Goal: Transaction & Acquisition: Purchase product/service

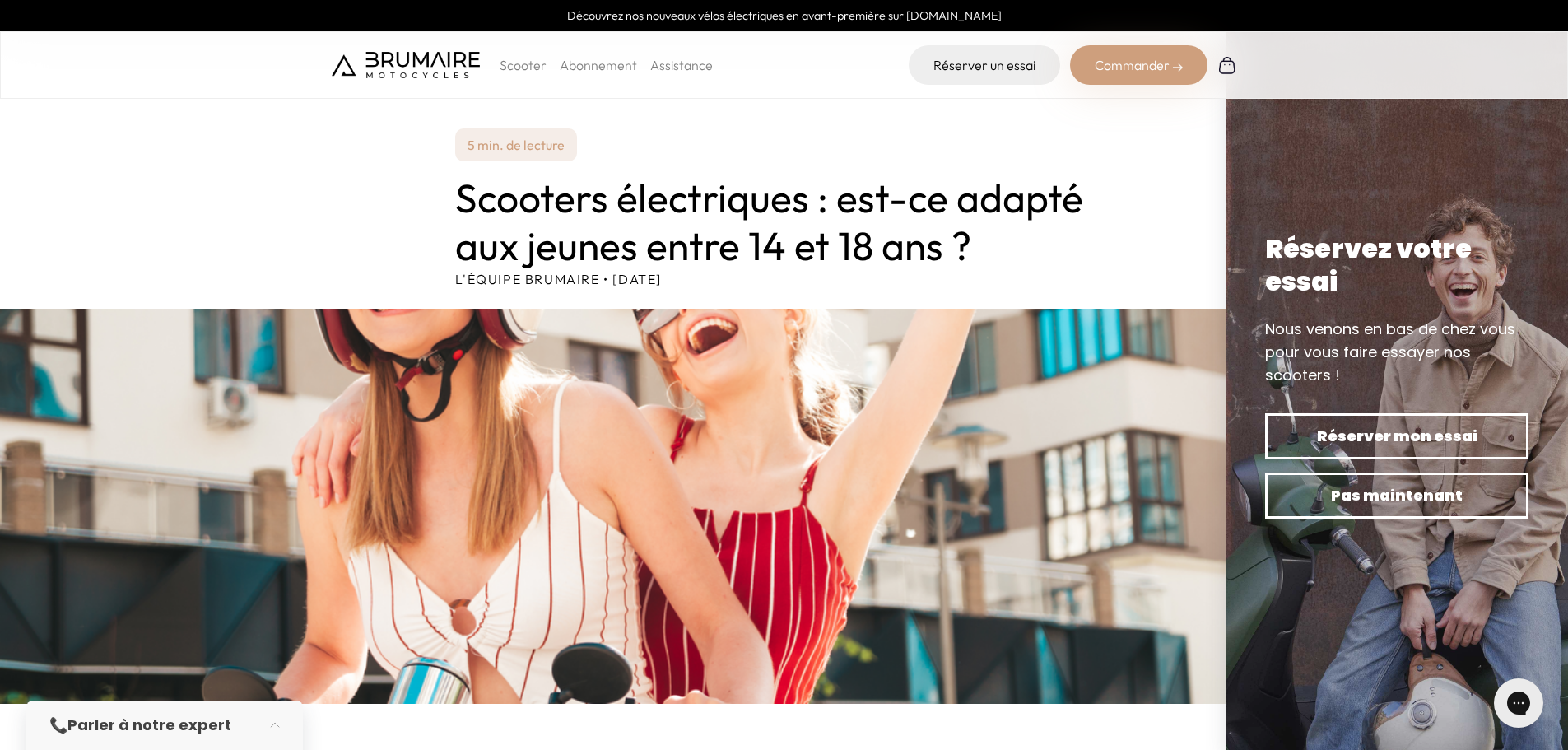
click at [511, 61] on p "Scooter" at bounding box center [522, 65] width 47 height 20
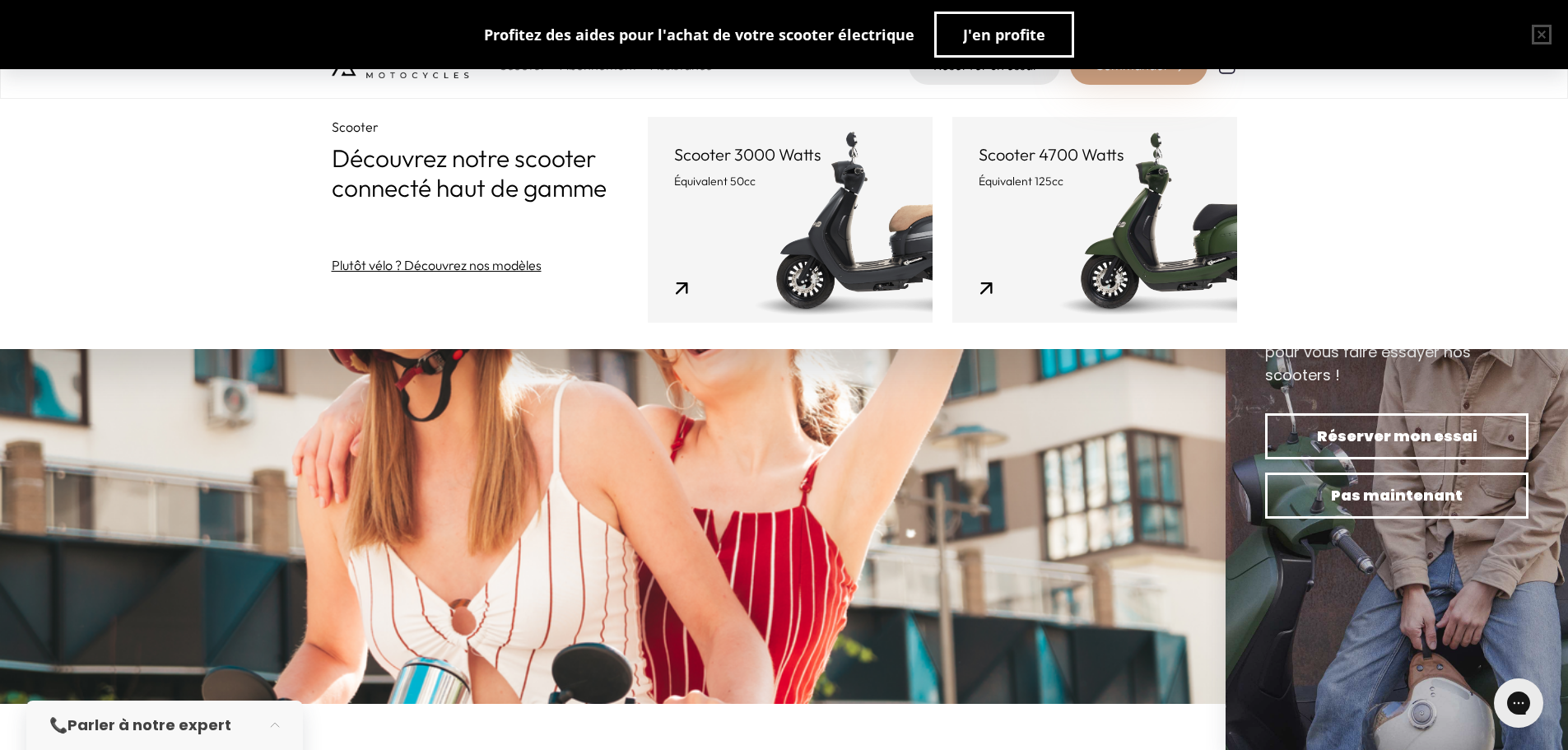
click at [775, 193] on link "Scooter 3000 Watts Équivalent 50cc" at bounding box center [790, 220] width 284 height 206
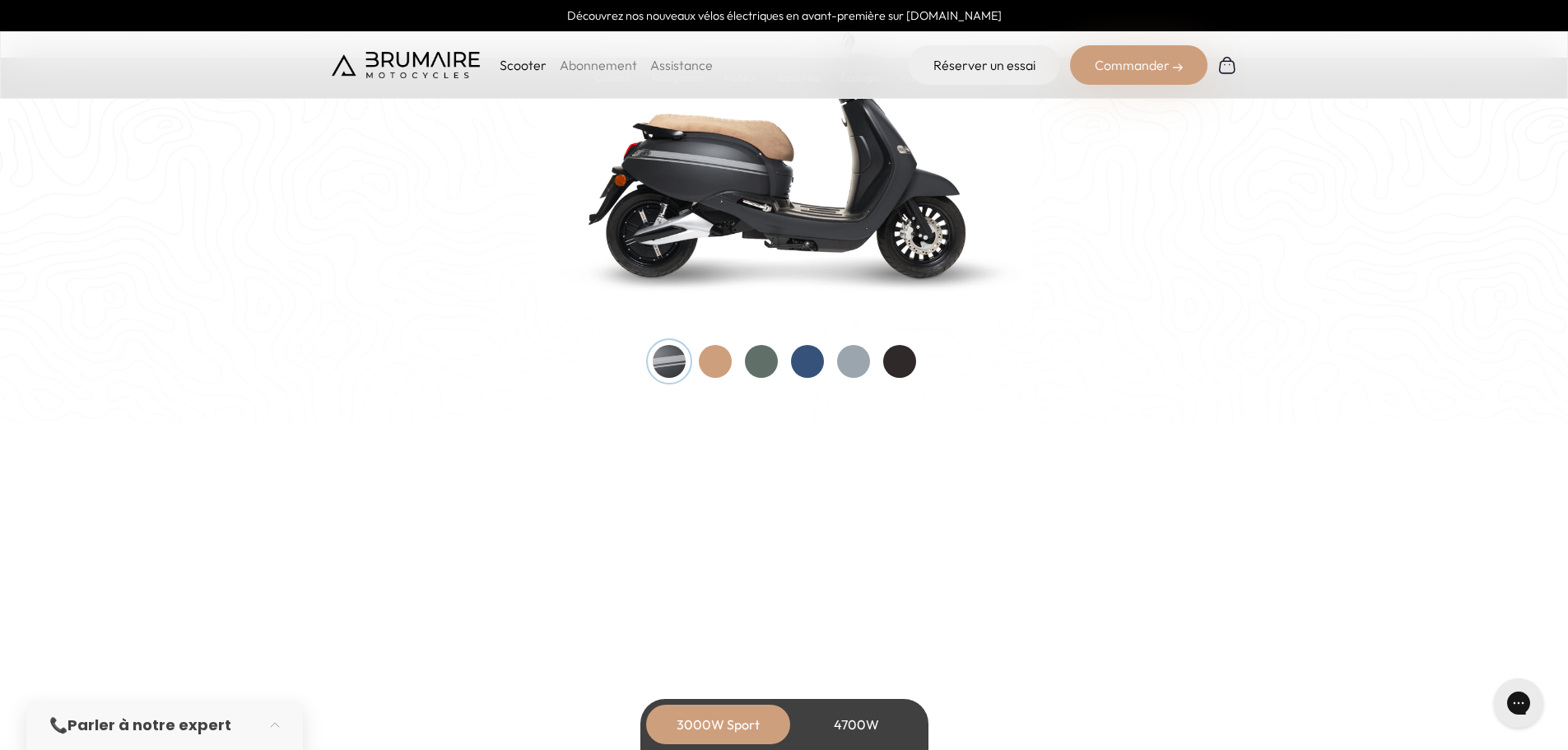
scroll to position [1563, 0]
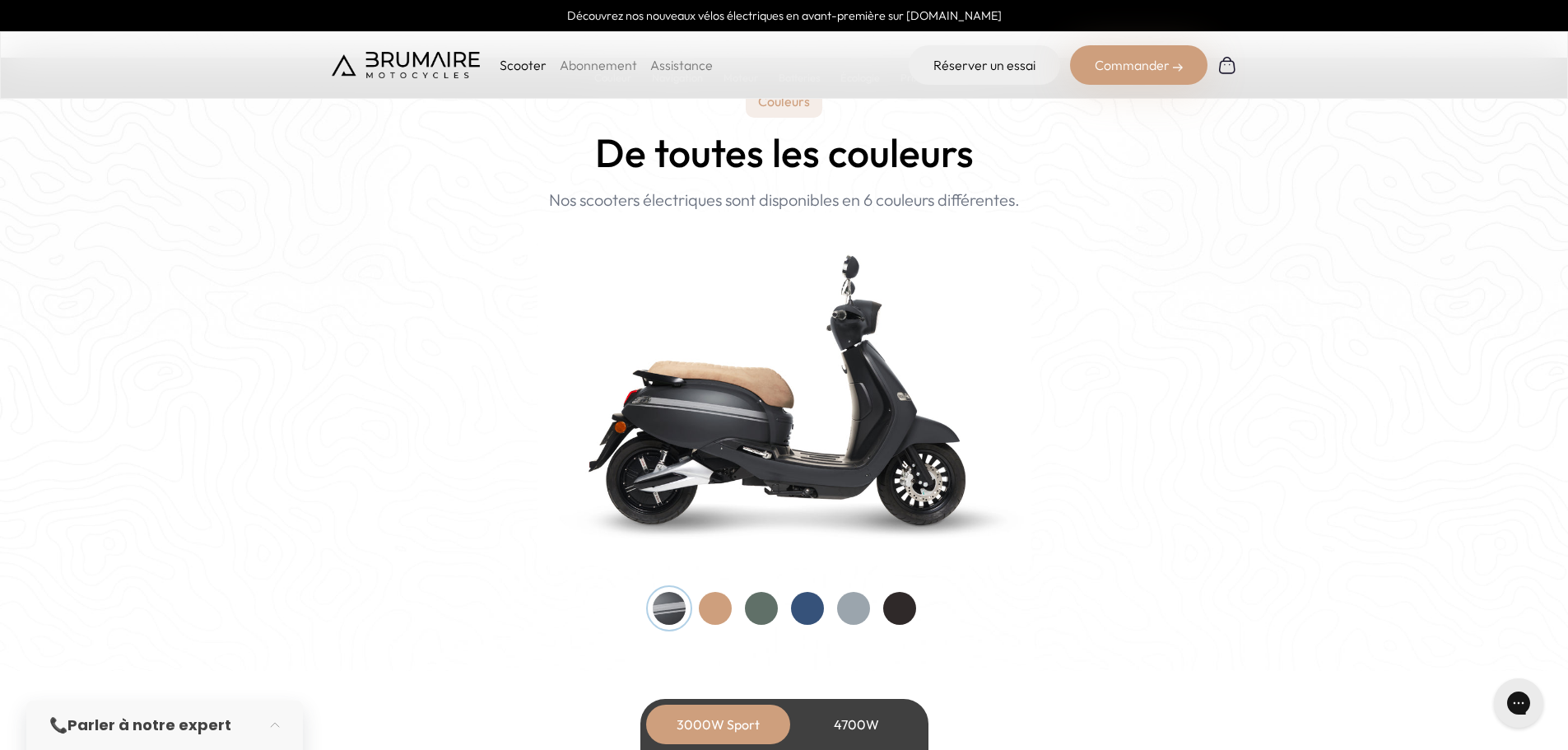
click at [726, 611] on div at bounding box center [715, 607] width 33 height 33
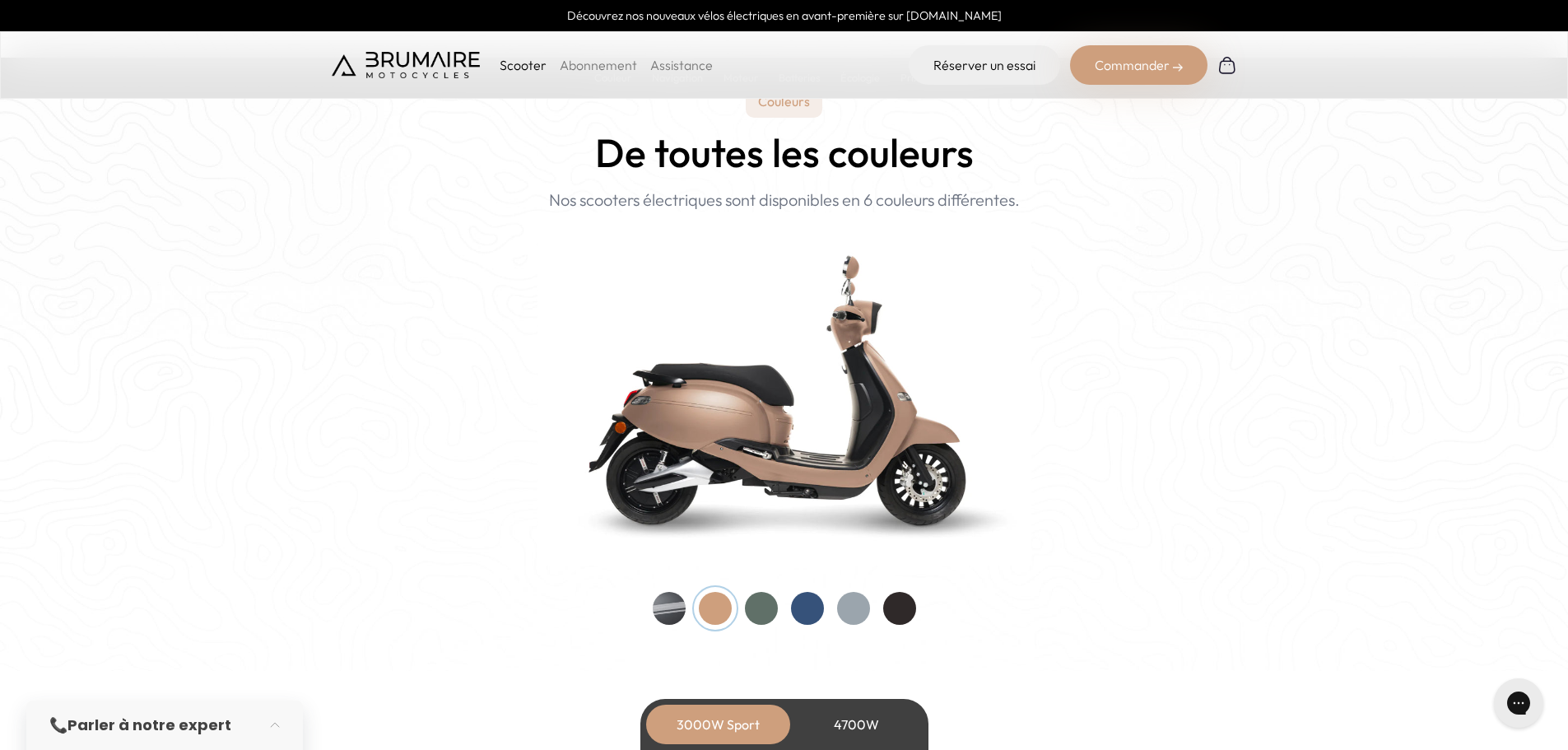
click at [757, 609] on div at bounding box center [761, 607] width 33 height 33
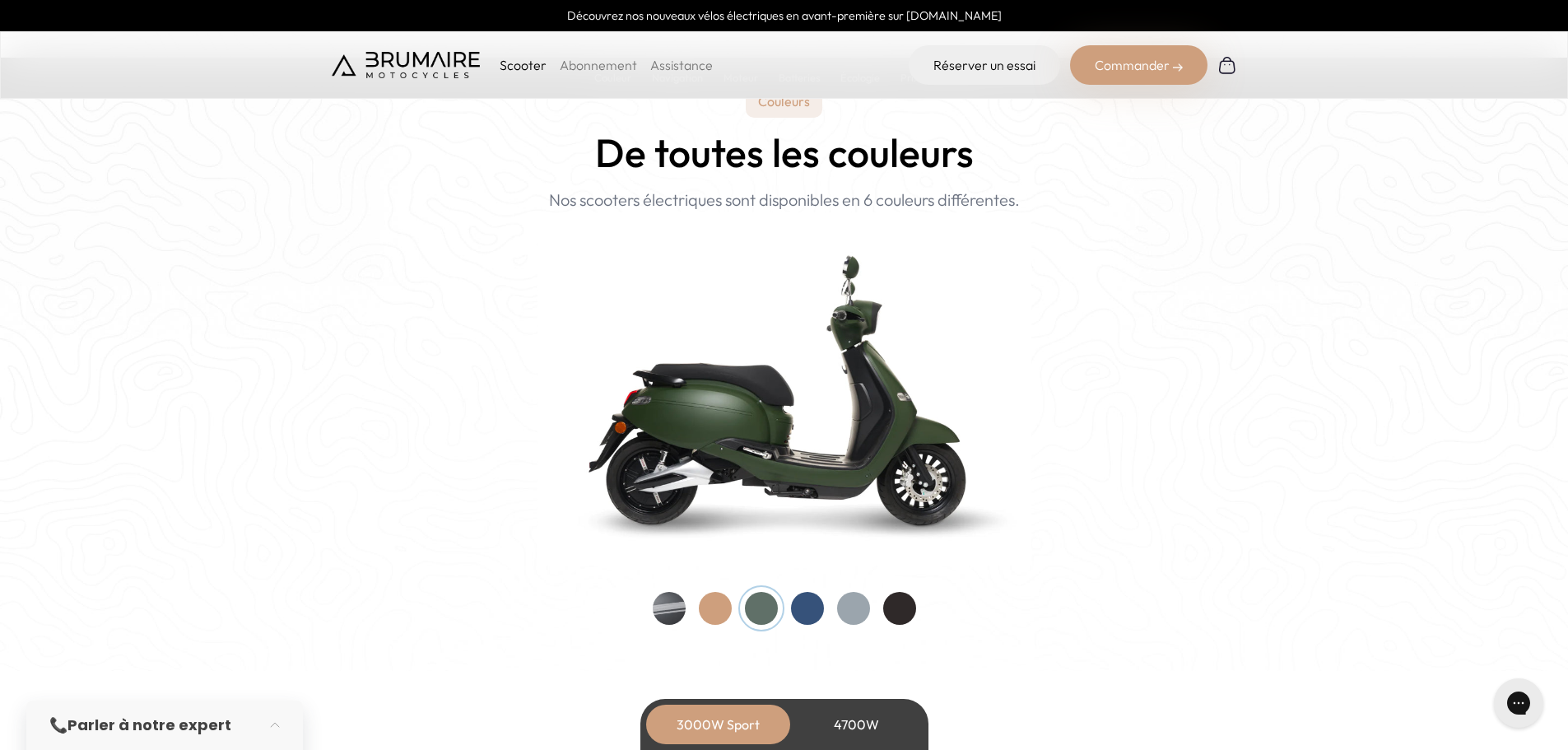
click at [805, 603] on div at bounding box center [807, 607] width 33 height 33
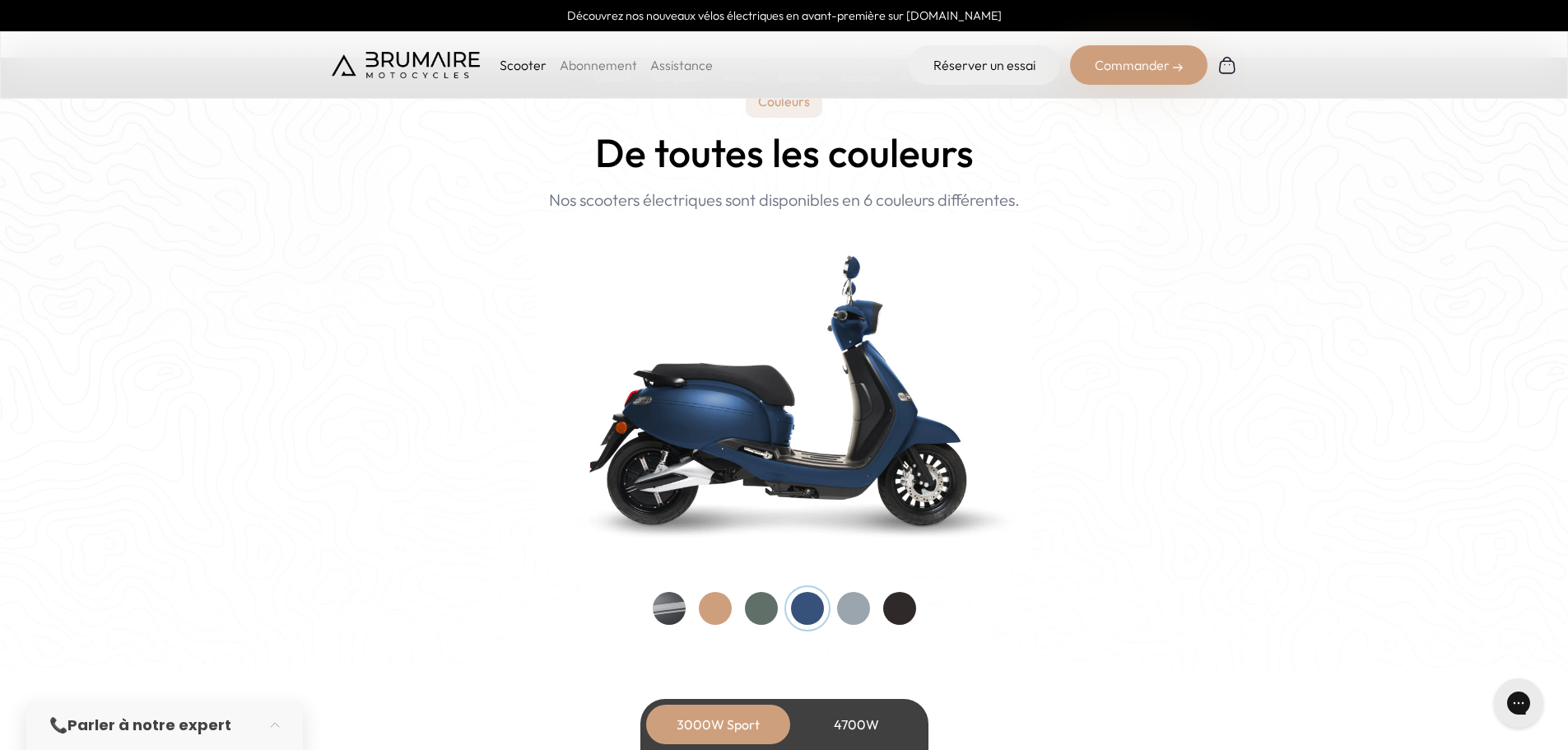
click at [862, 606] on div at bounding box center [853, 607] width 33 height 33
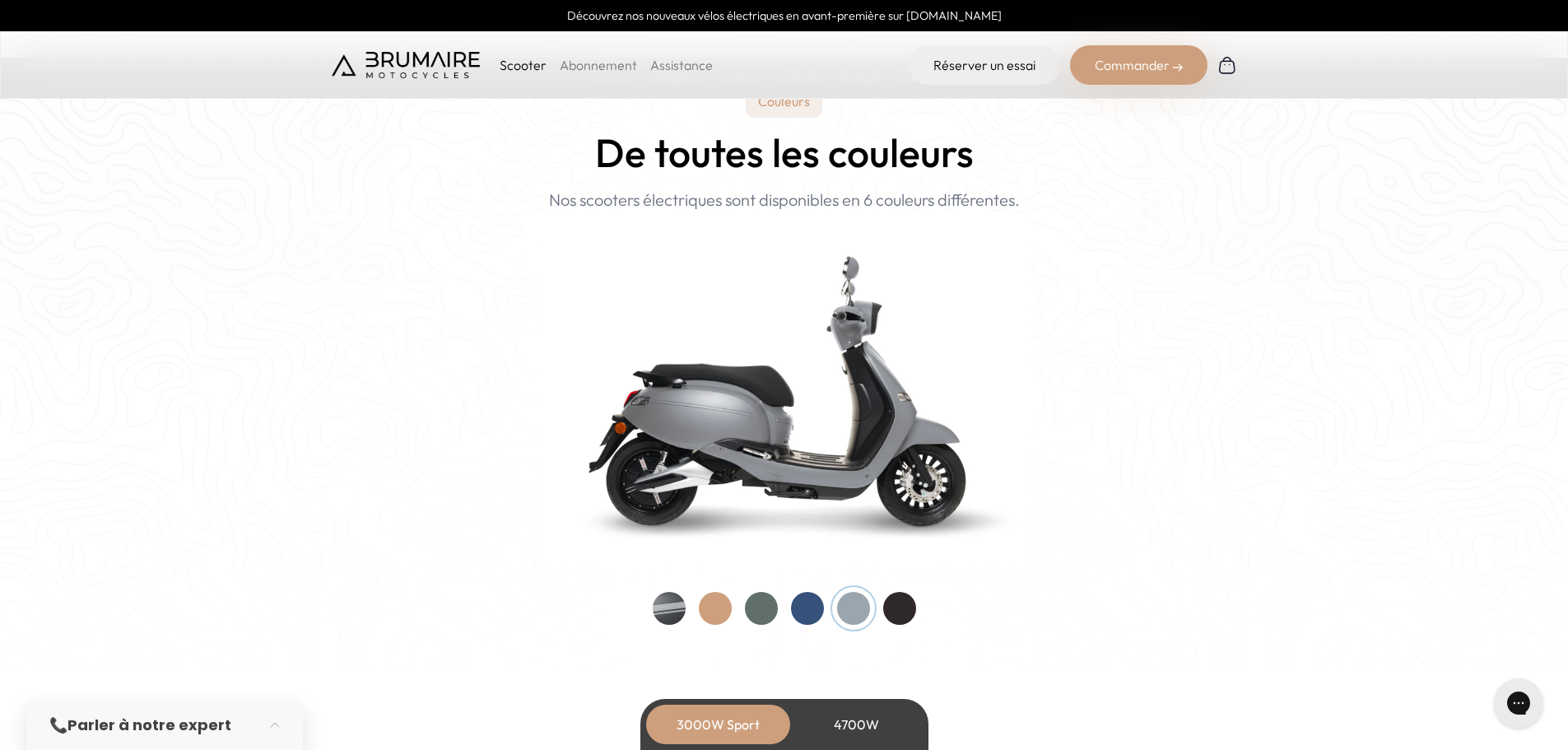
click at [908, 606] on div at bounding box center [899, 607] width 33 height 33
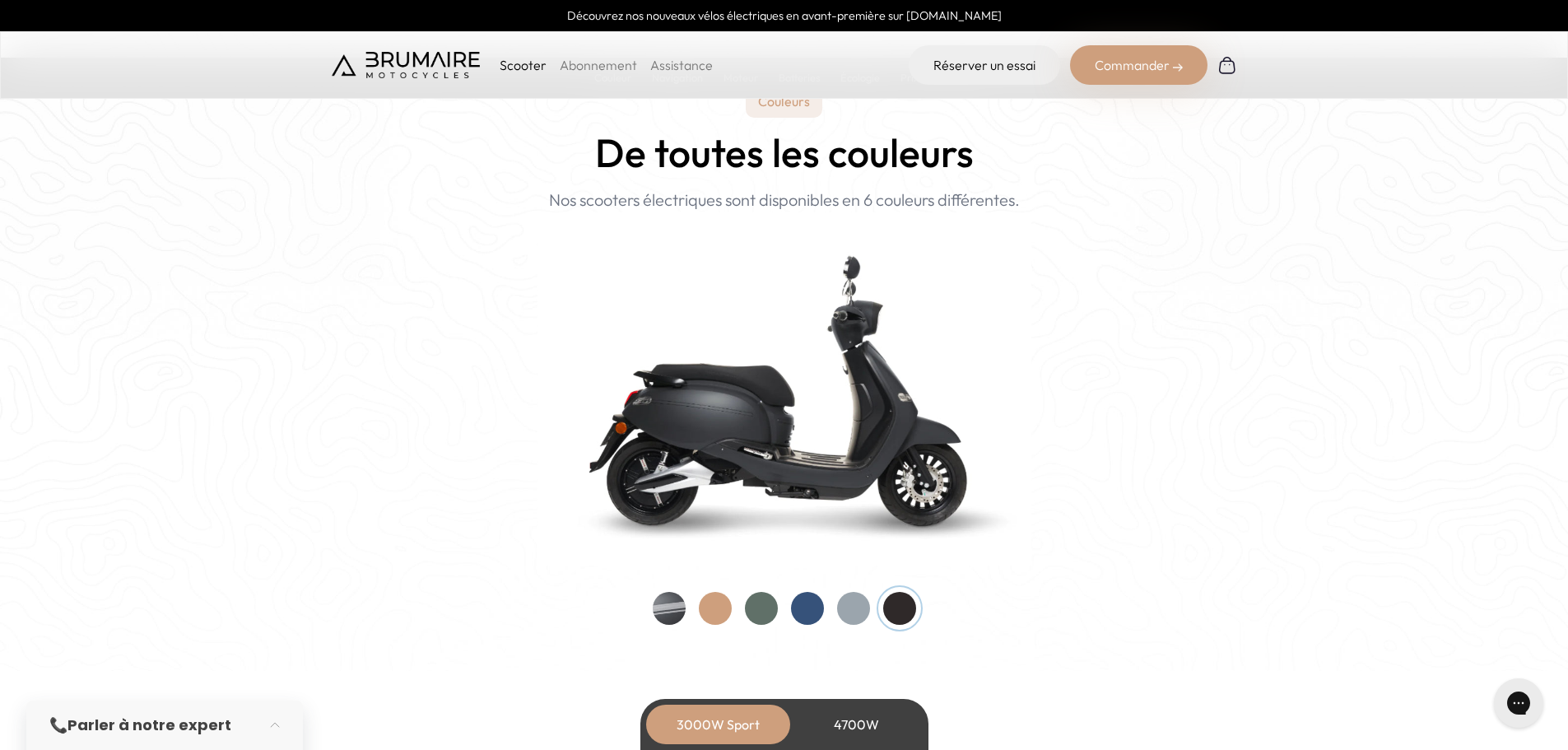
click at [673, 605] on div at bounding box center [669, 607] width 33 height 33
click at [894, 605] on div at bounding box center [899, 607] width 33 height 33
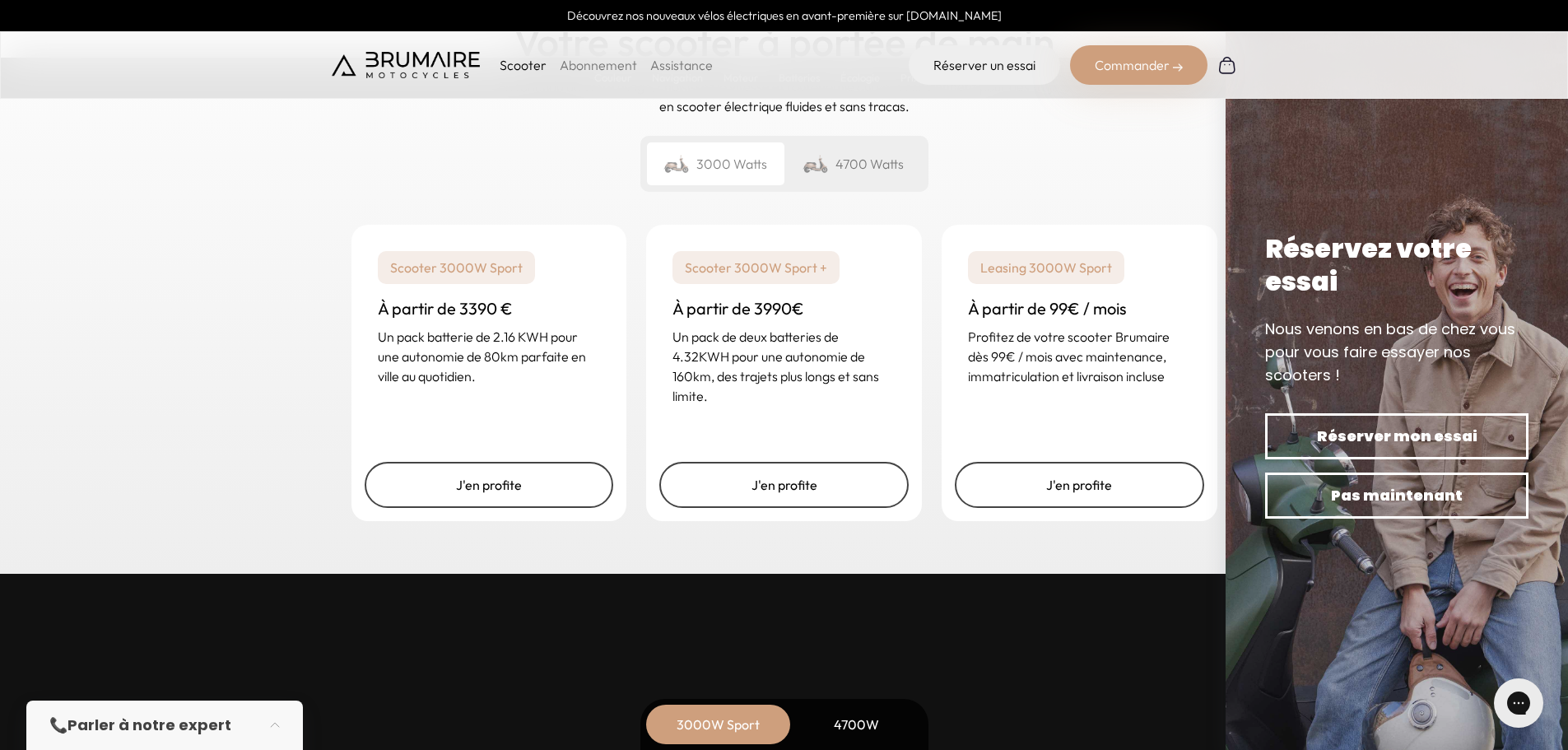
scroll to position [3950, 0]
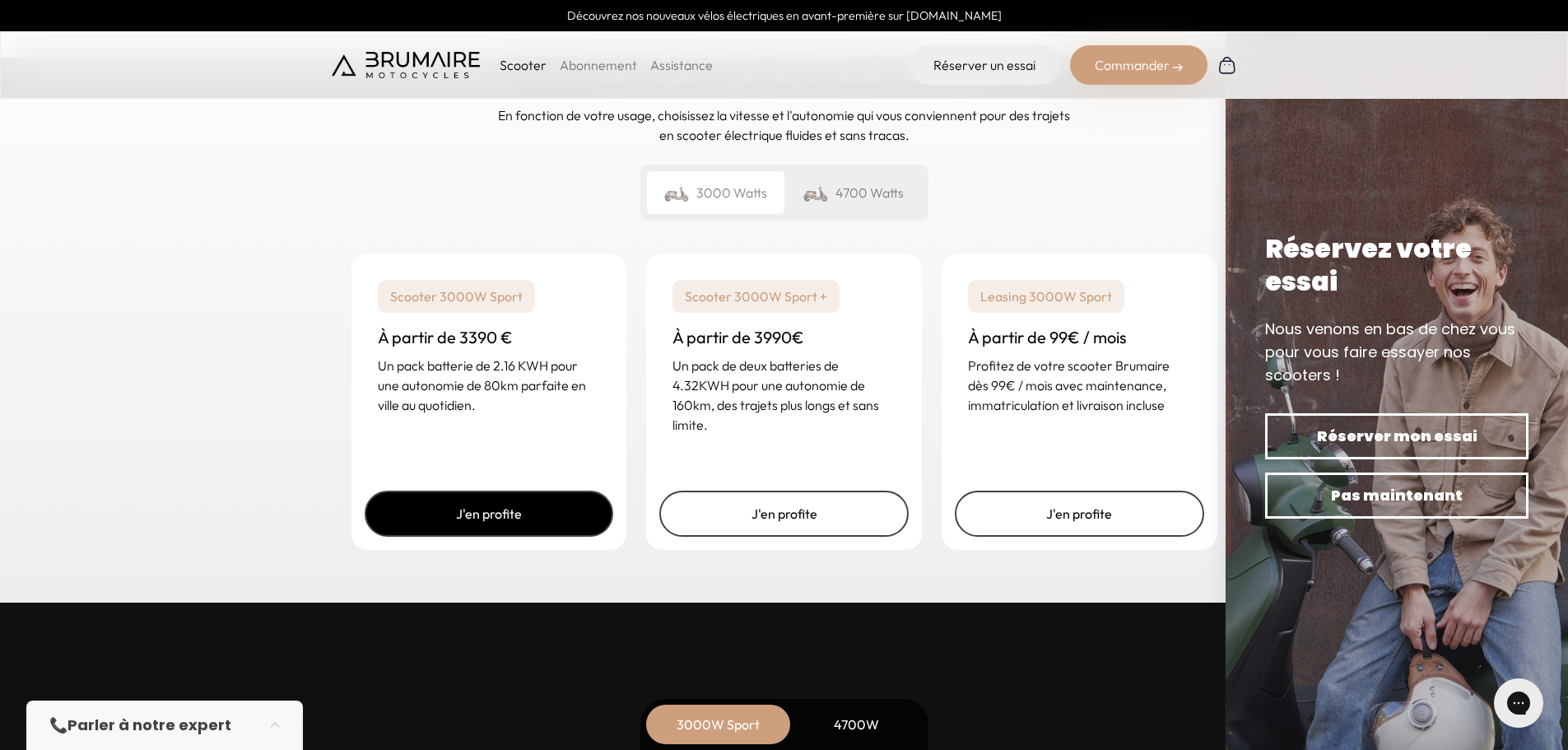
click at [488, 518] on link "J'en profite" at bounding box center [490, 513] width 250 height 47
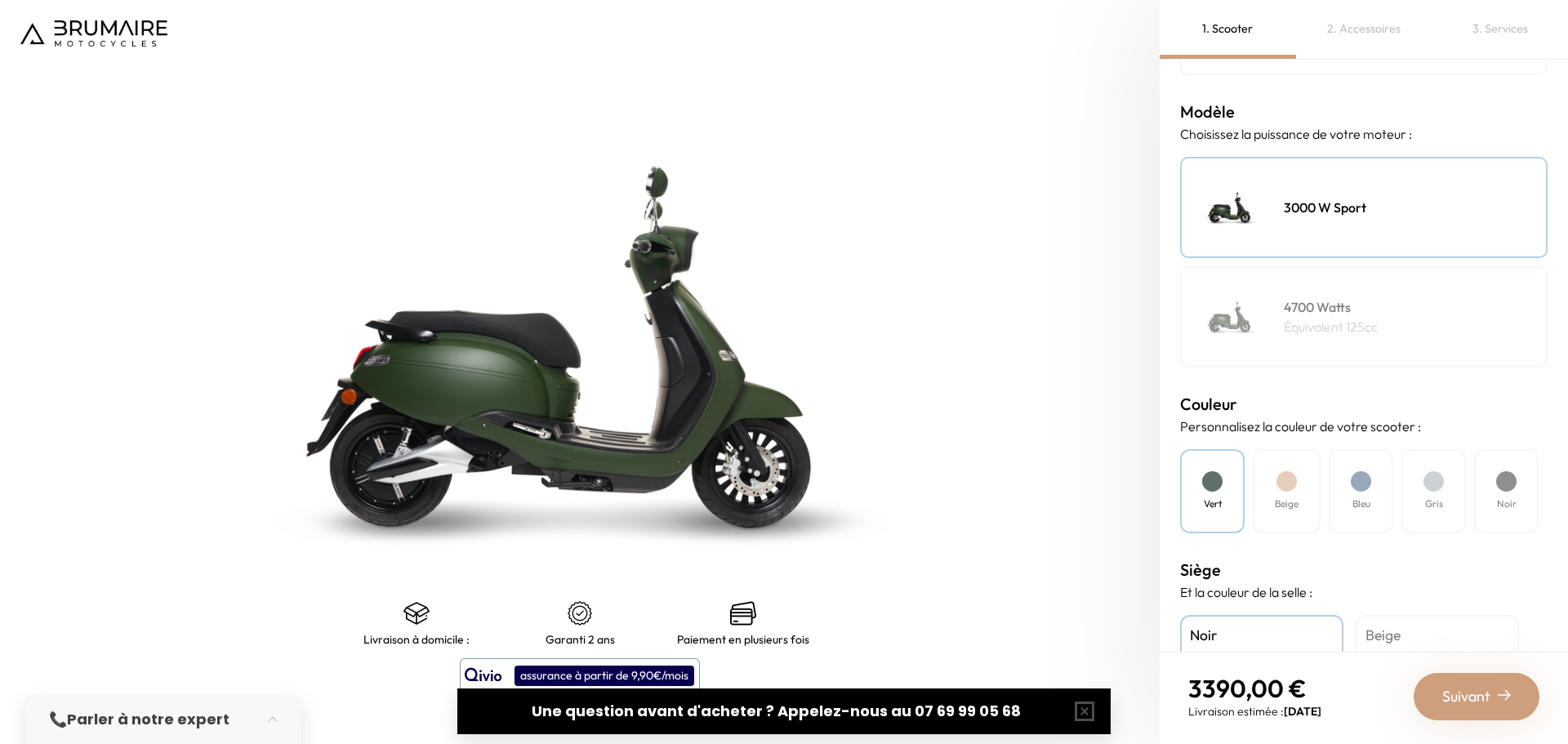
scroll to position [351, 0]
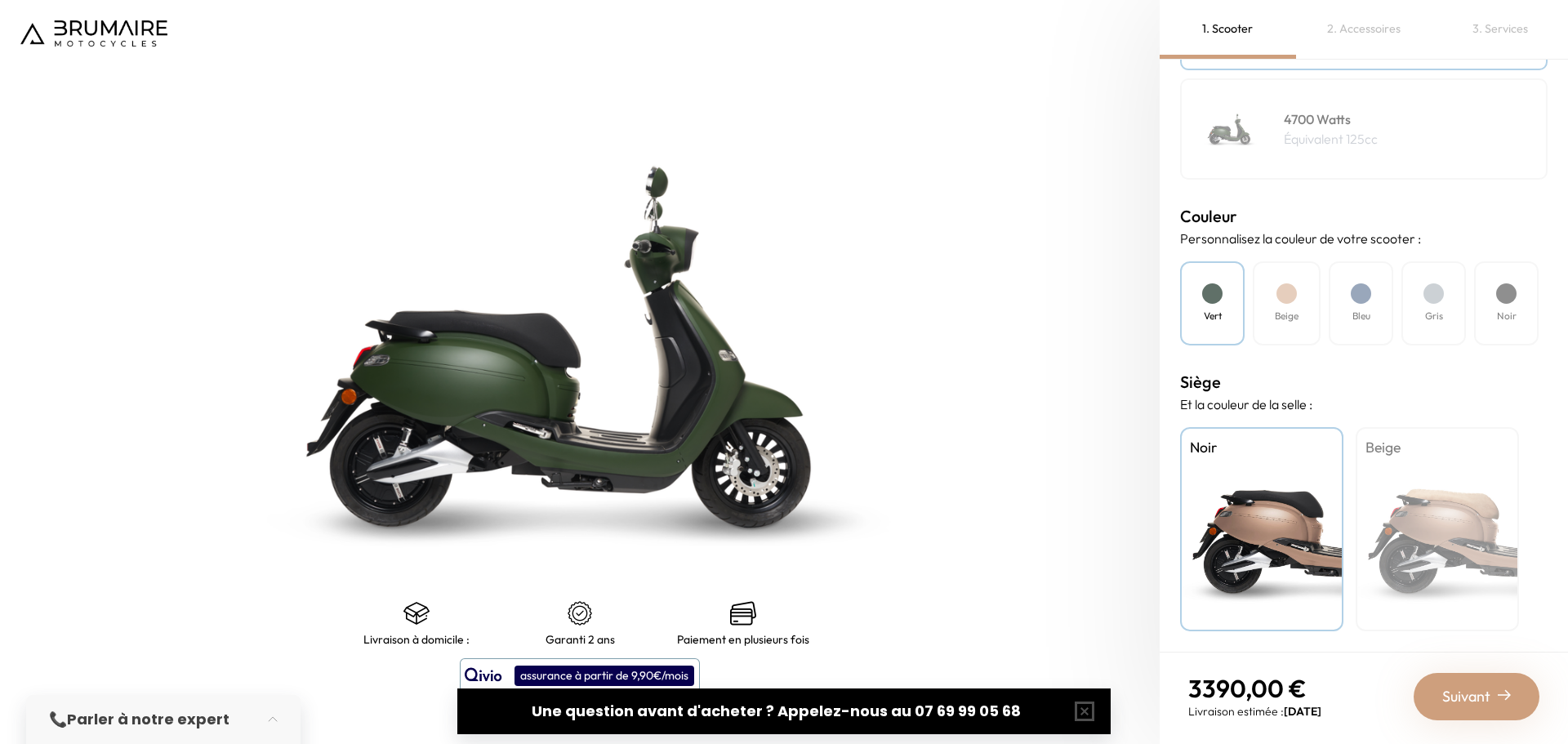
click at [1500, 305] on div "Noir" at bounding box center [1506, 304] width 65 height 85
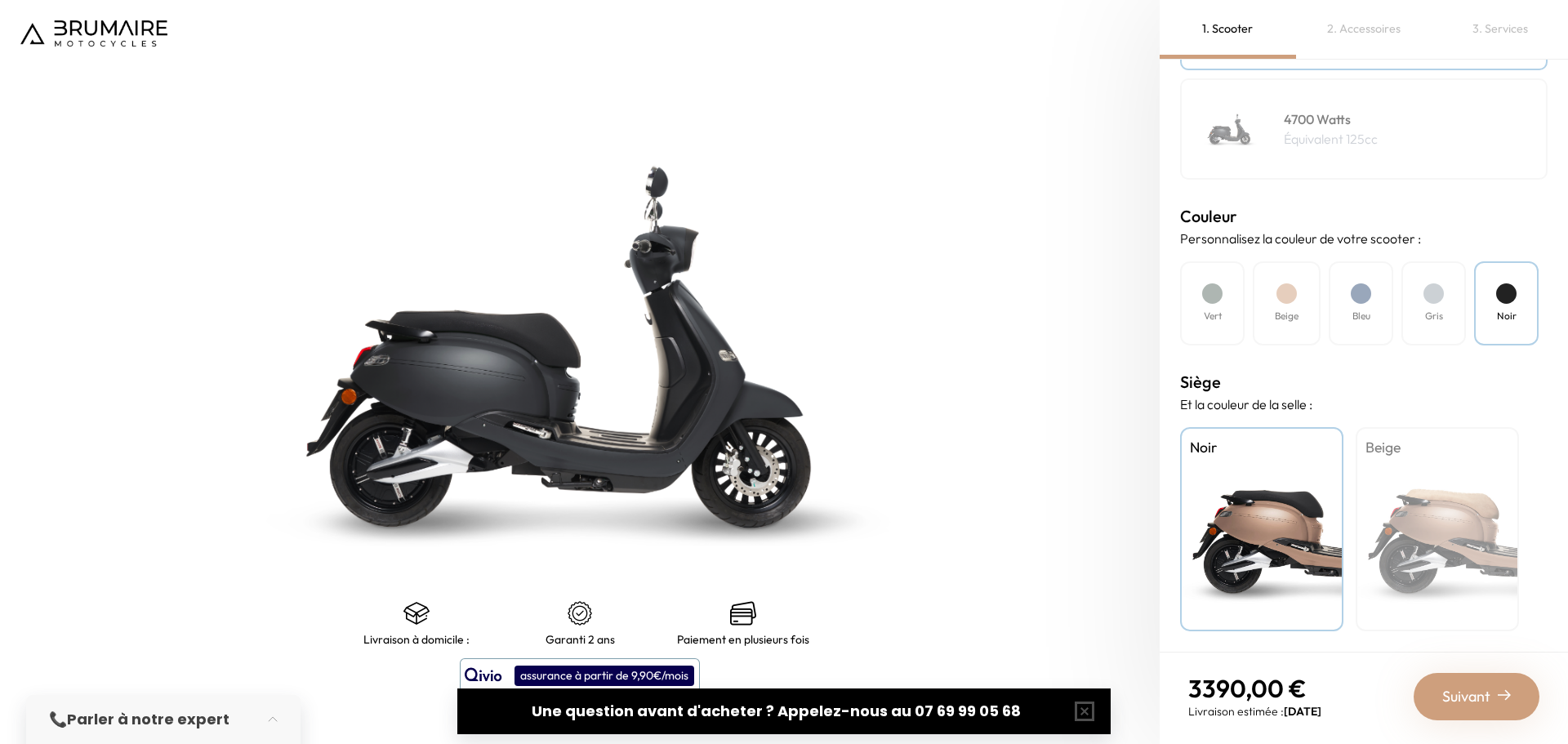
click at [1440, 504] on div "Beige" at bounding box center [1437, 529] width 163 height 204
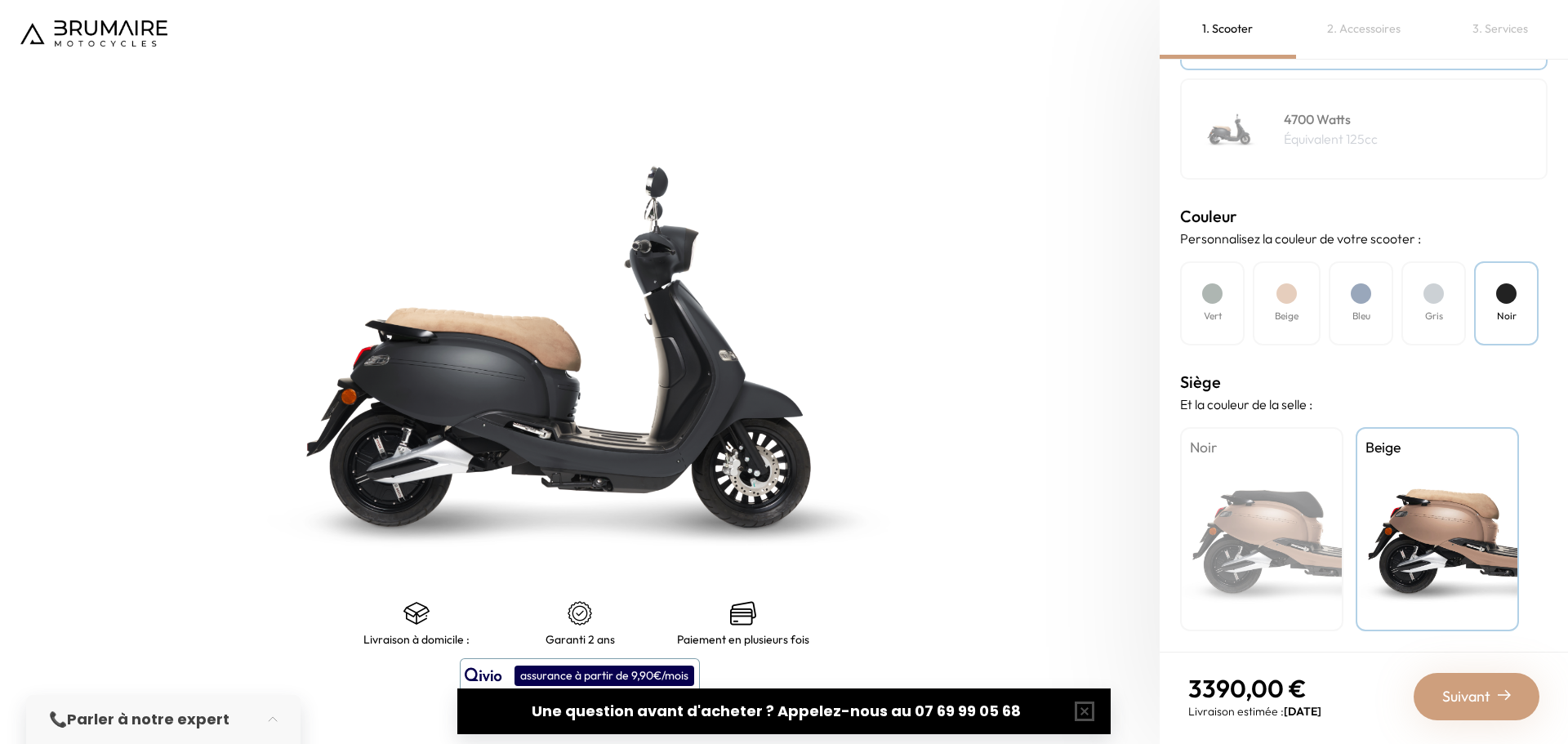
click at [1266, 514] on div "Noir" at bounding box center [1261, 529] width 163 height 204
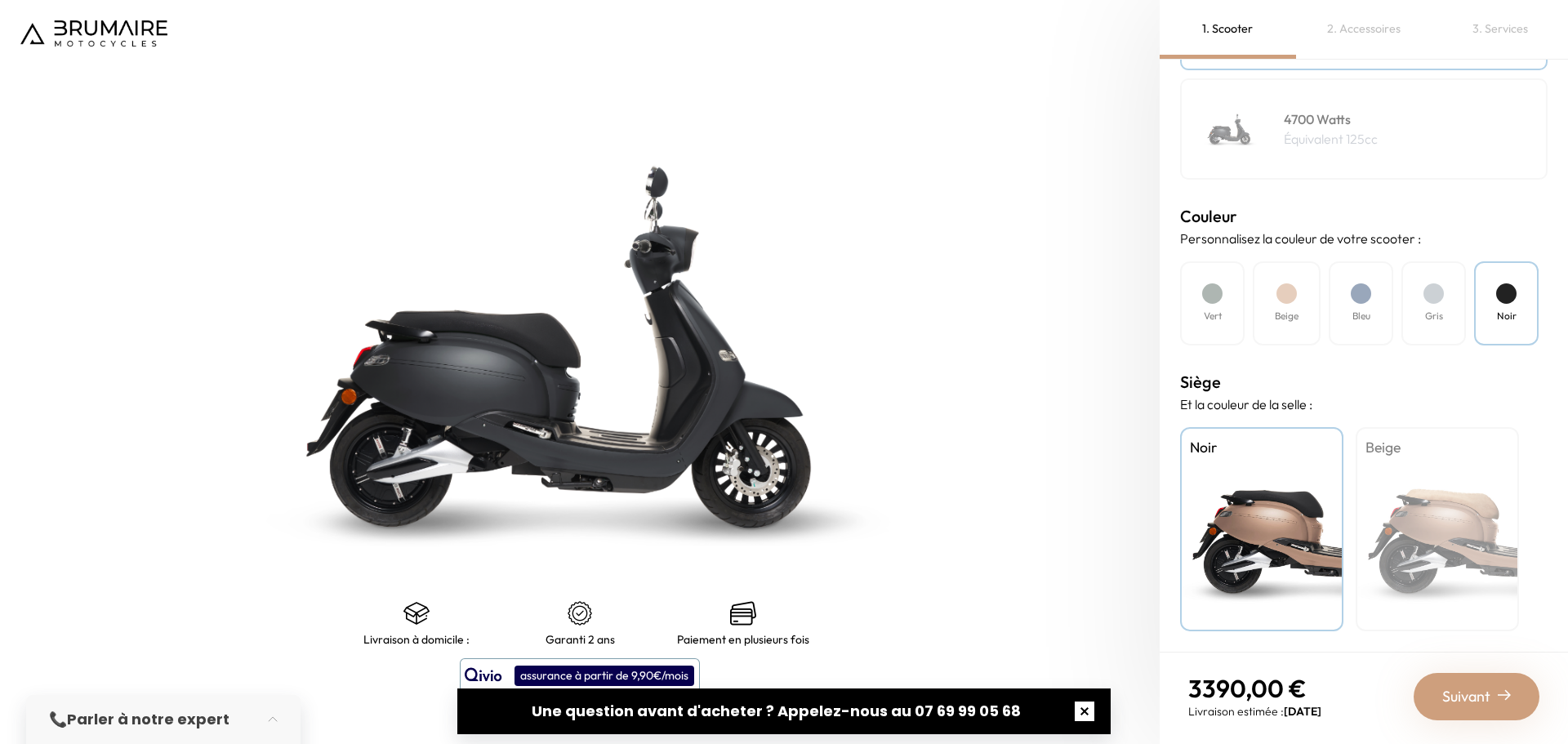
click at [1092, 717] on button "button" at bounding box center [1084, 711] width 52 height 52
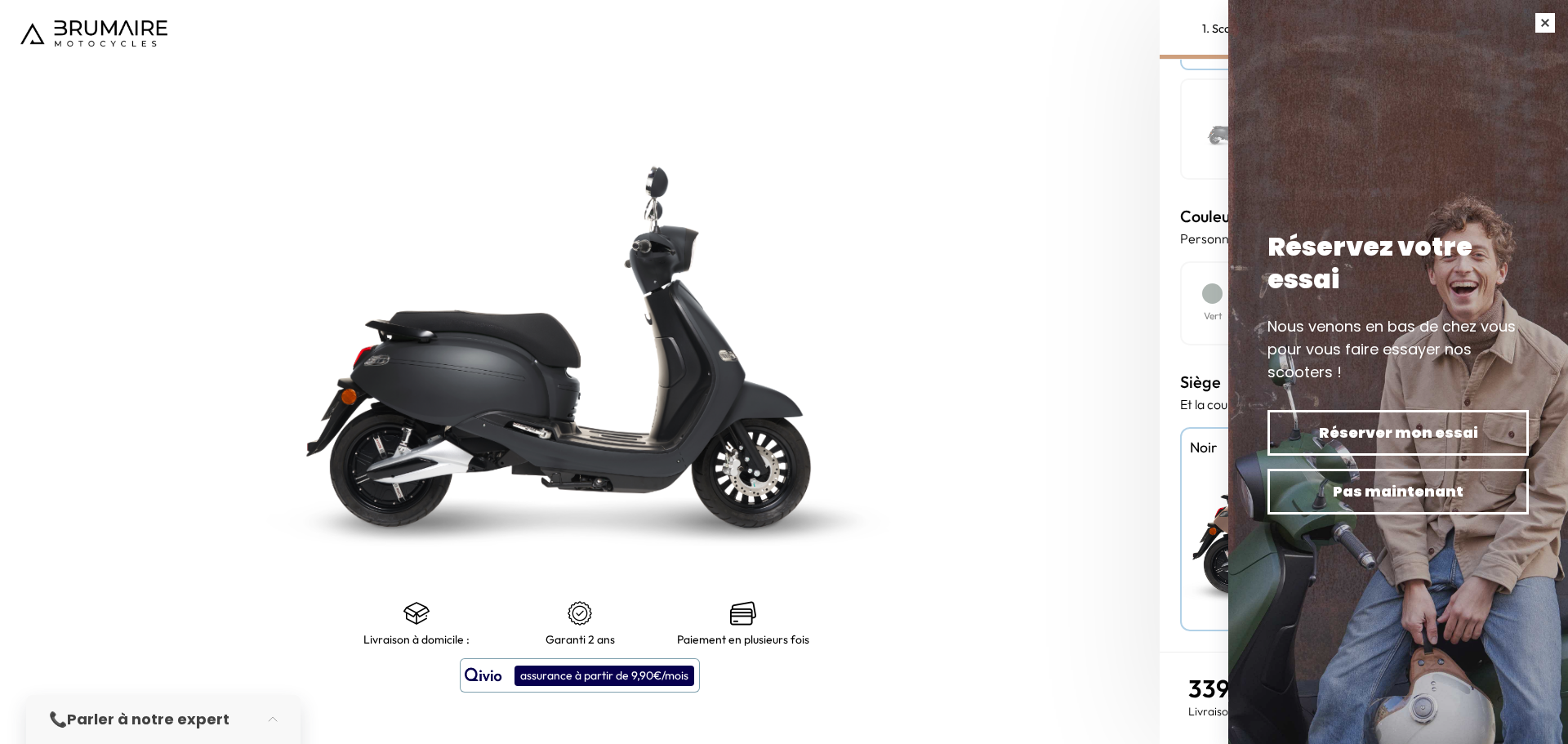
click at [1539, 20] on button "button" at bounding box center [1544, 23] width 46 height 46
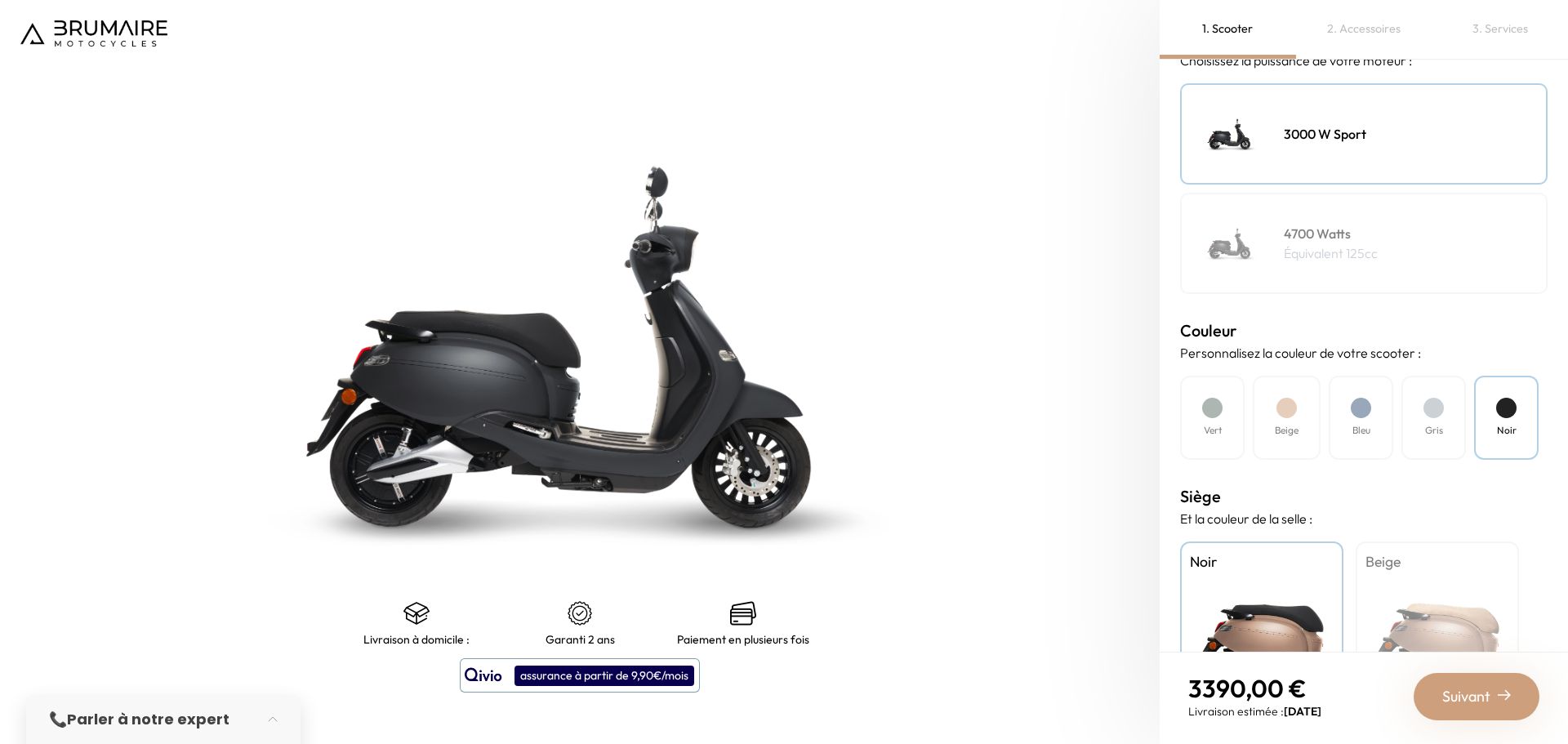
scroll to position [0, 0]
